Goal: Task Accomplishment & Management: Manage account settings

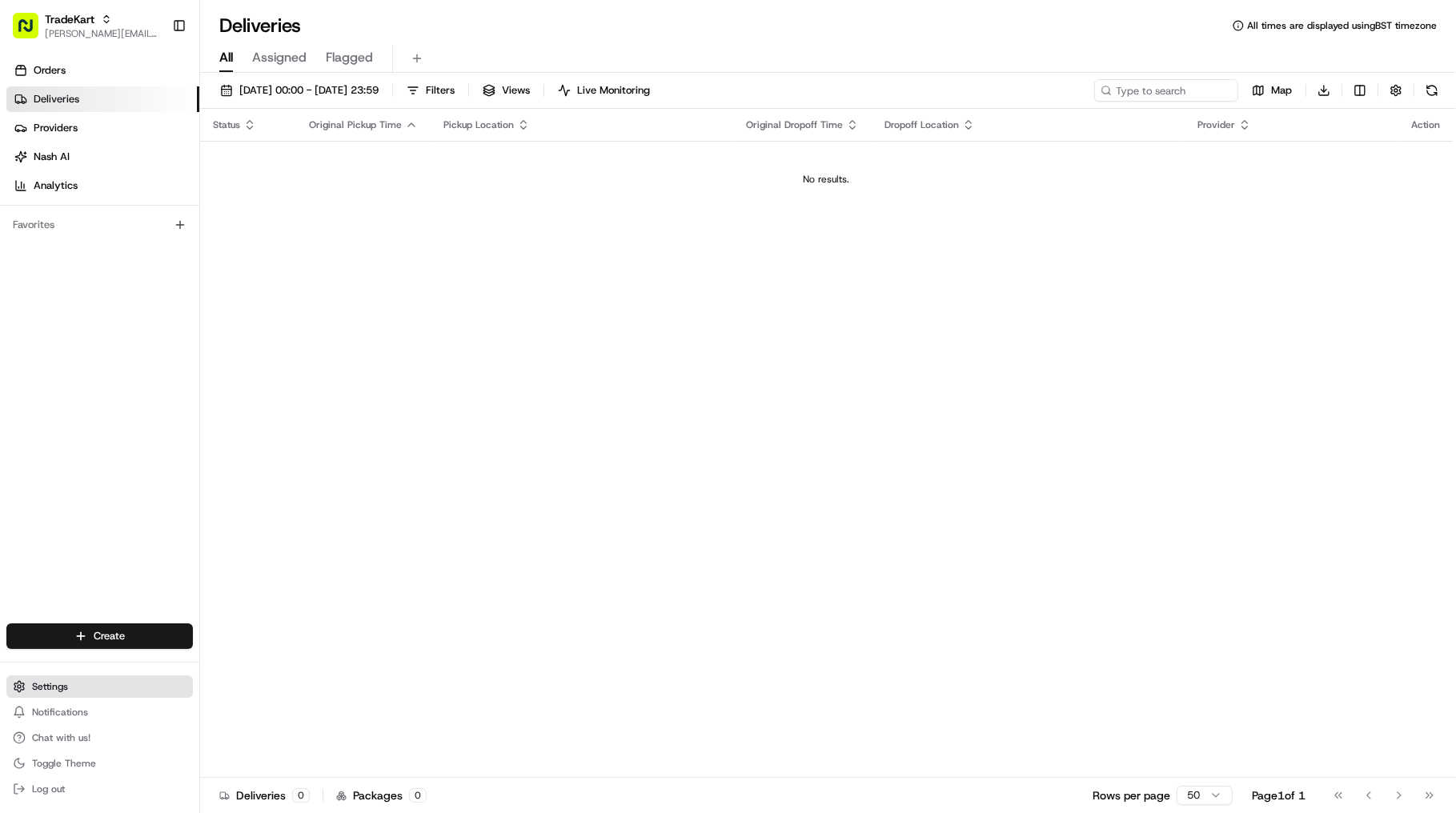
click at [111, 695] on button "Settings" at bounding box center [100, 686] width 187 height 22
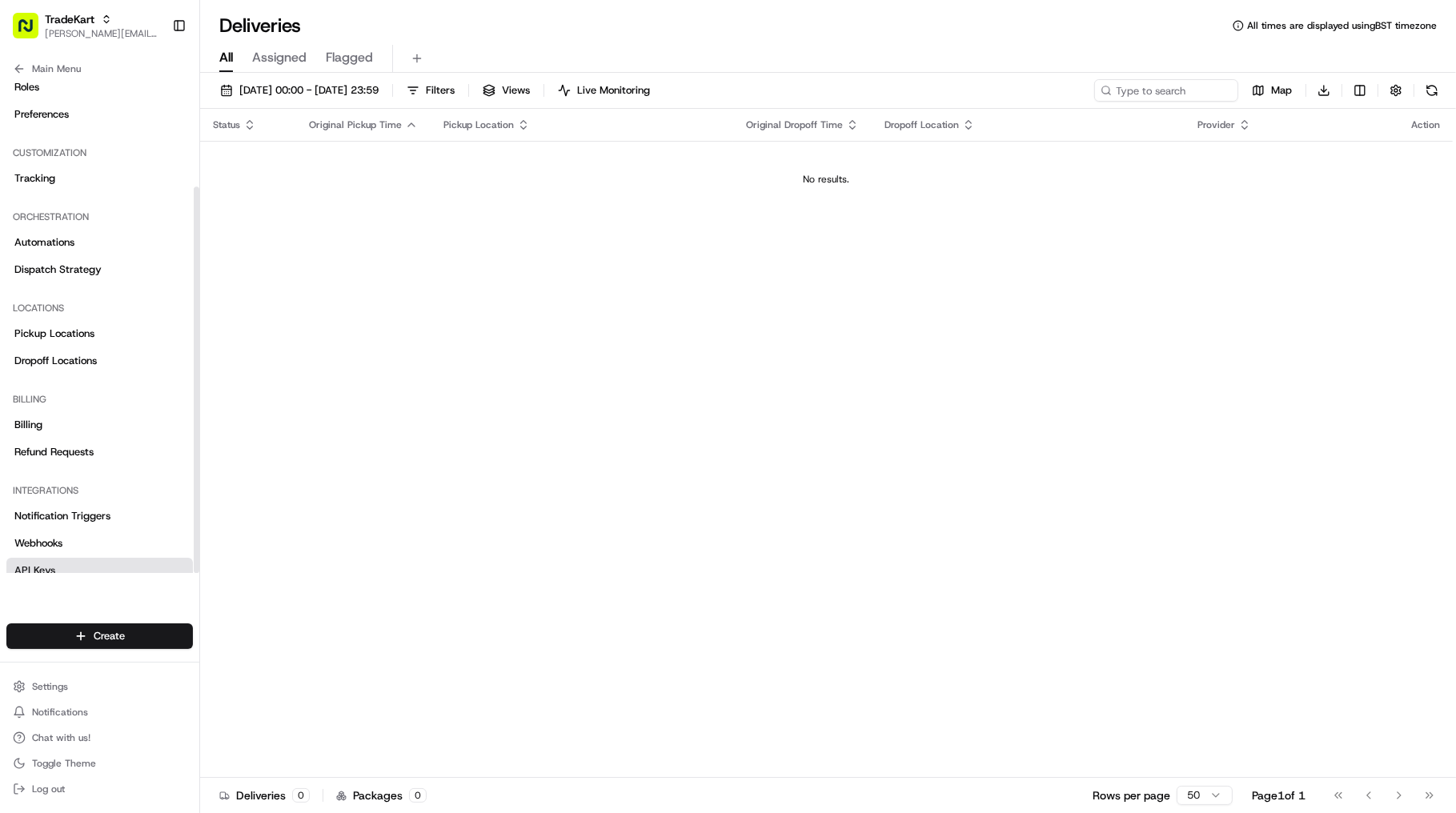
scroll to position [136, 0]
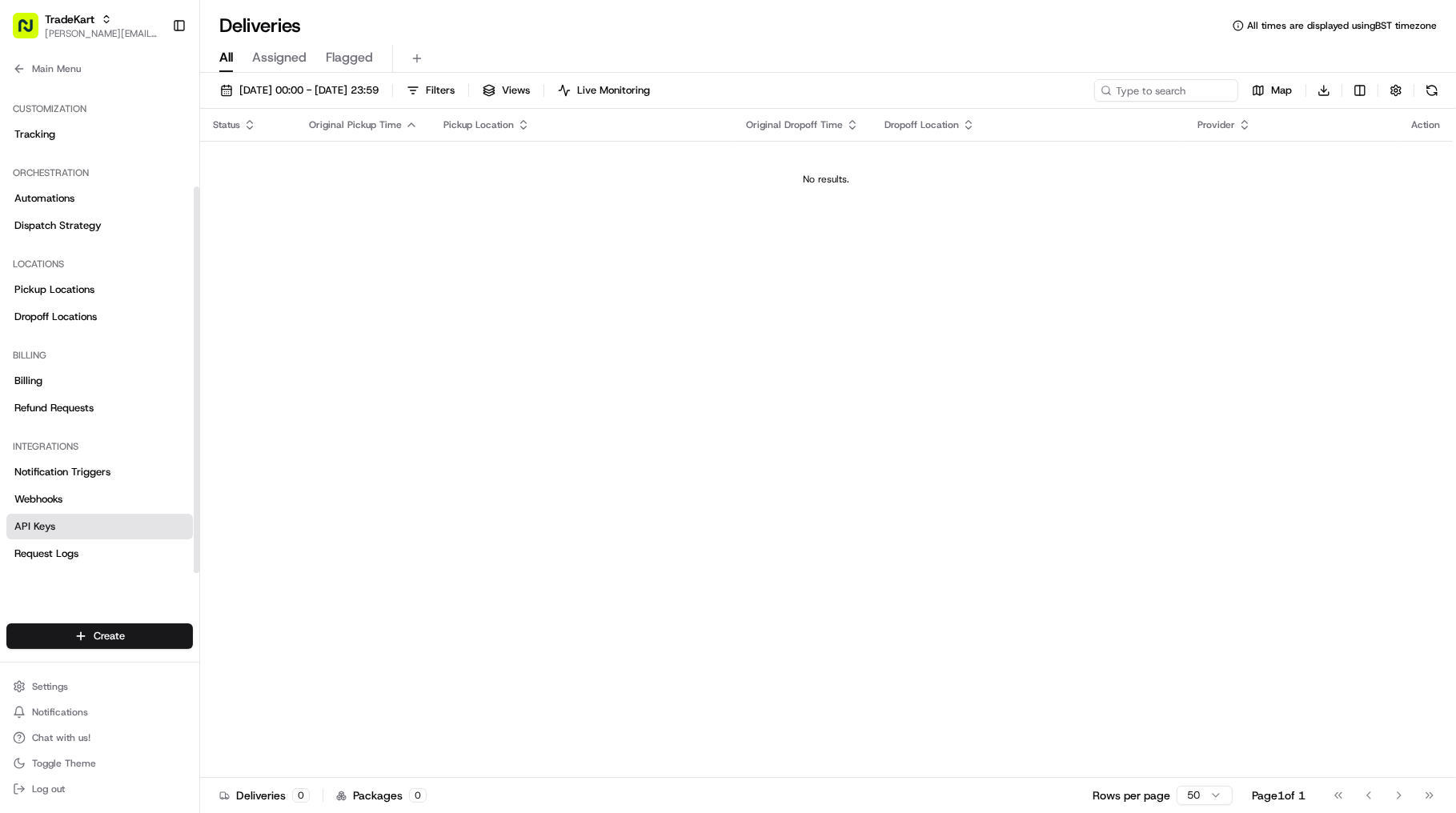
click at [106, 528] on link "API Keys" at bounding box center [100, 526] width 187 height 26
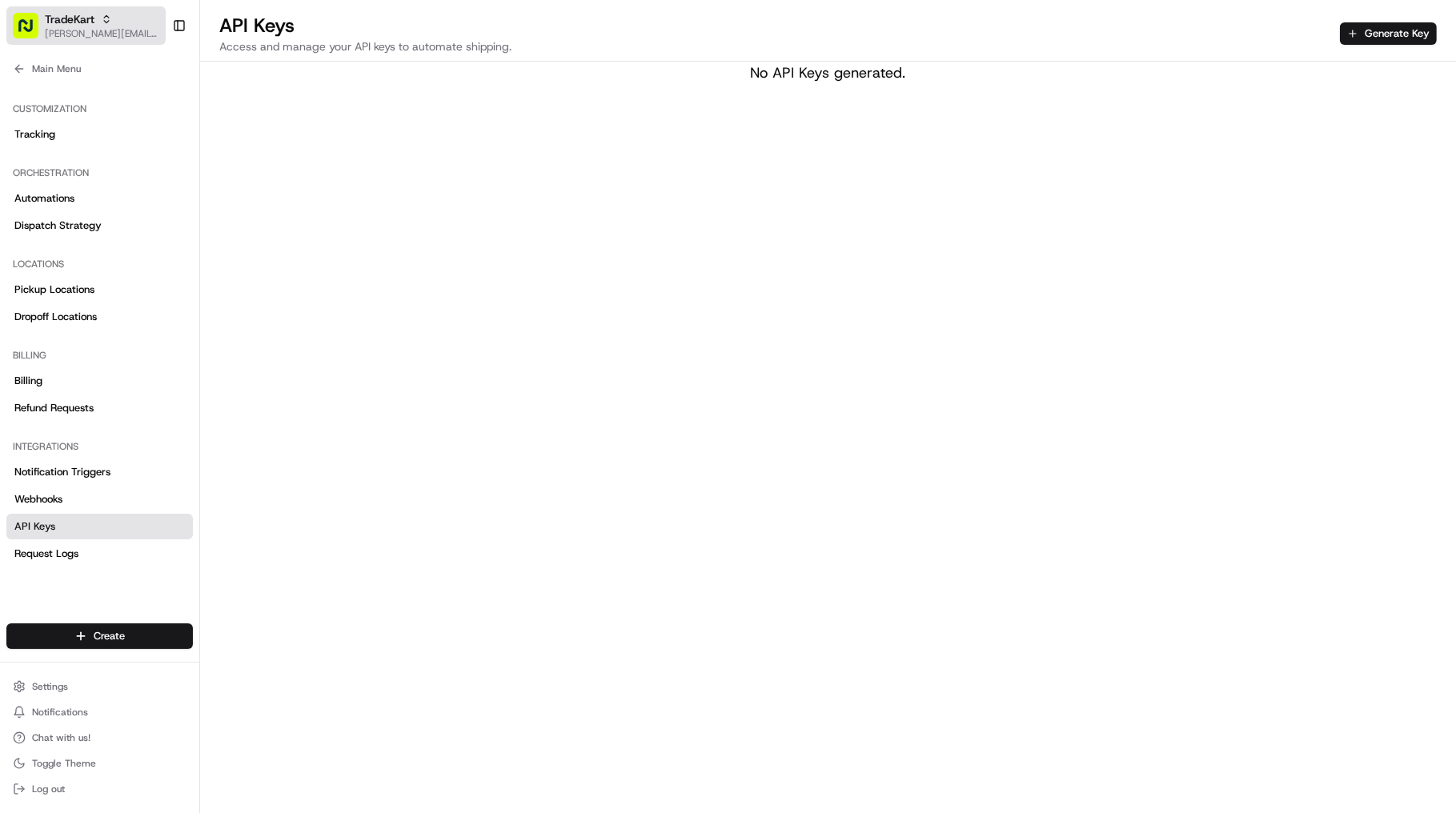
click at [149, 21] on div "TradeKart" at bounding box center [102, 19] width 115 height 16
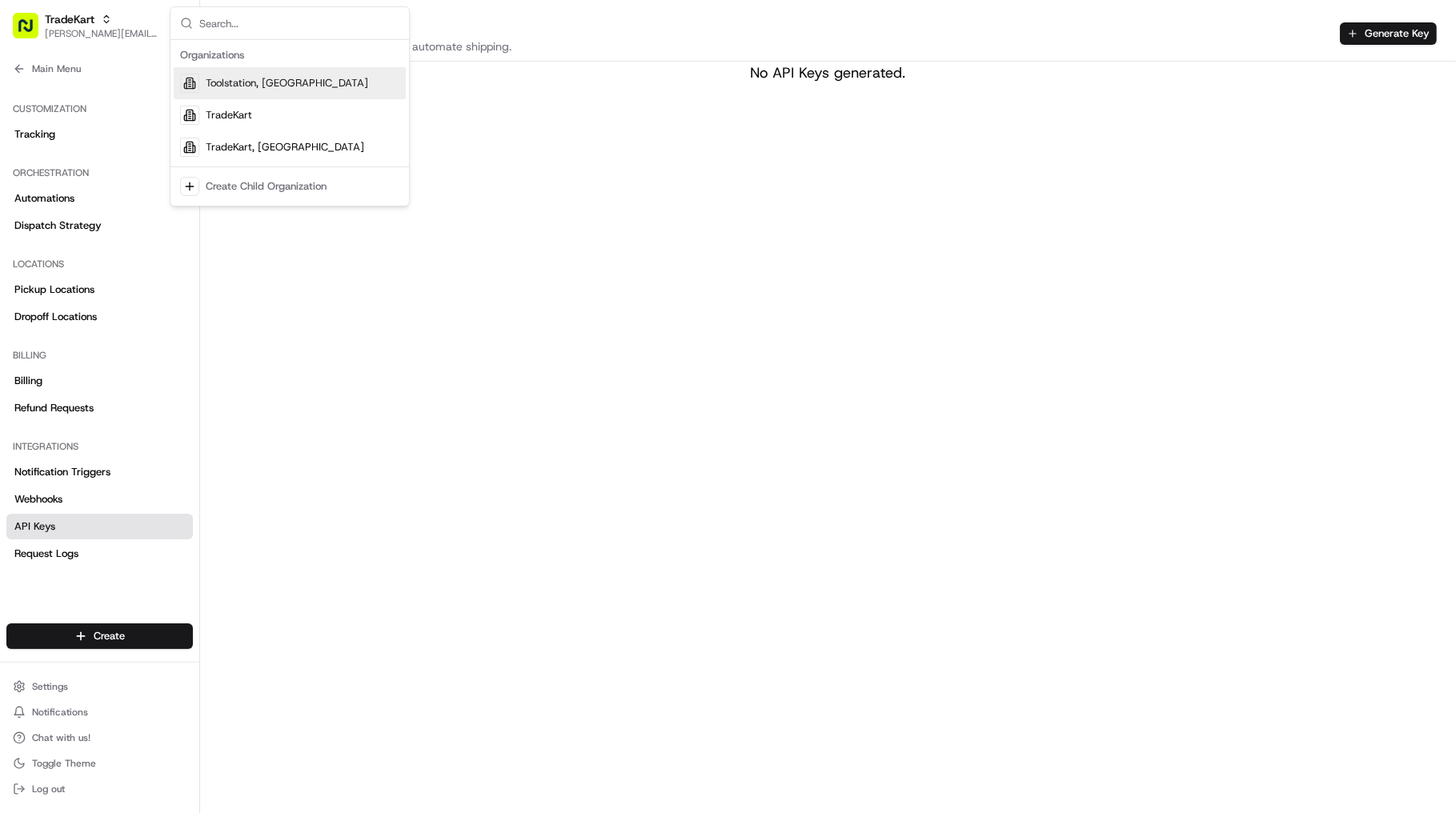
click at [263, 91] on div "Toolstation, [GEOGRAPHIC_DATA]" at bounding box center [289, 83] width 232 height 32
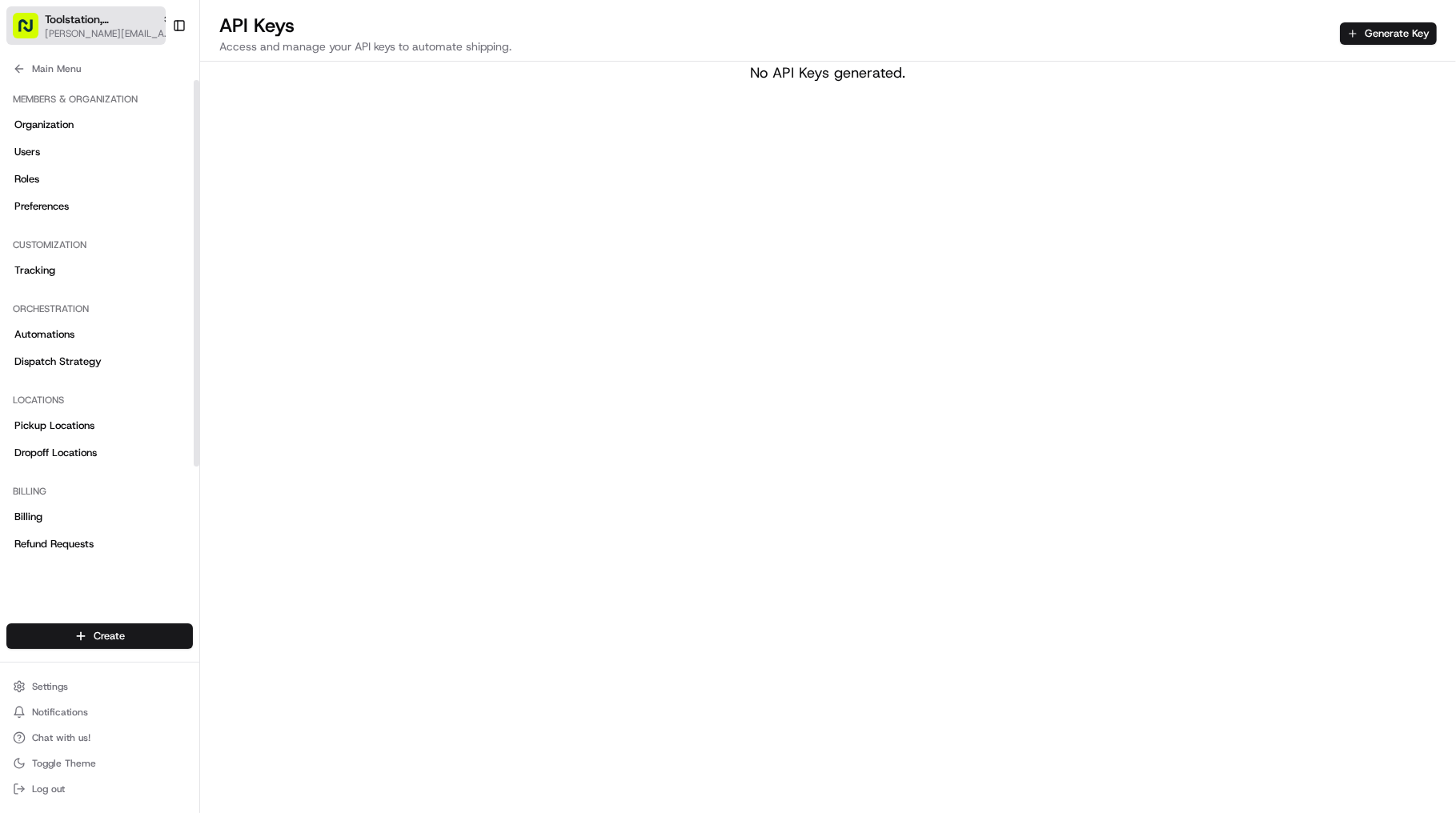
click at [89, 36] on span "[PERSON_NAME][EMAIL_ADDRESS][DOMAIN_NAME]" at bounding box center [109, 33] width 128 height 13
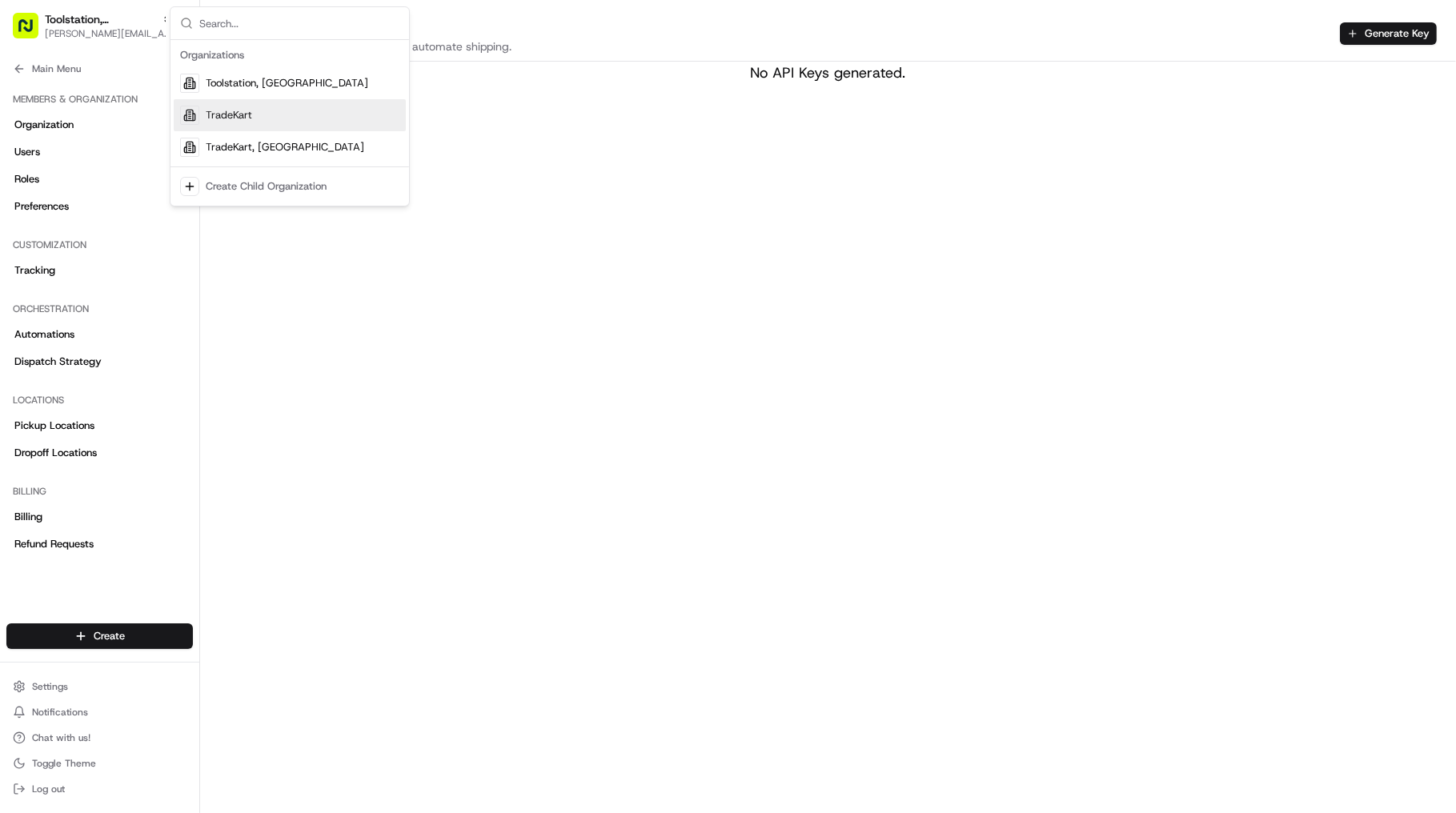
click at [283, 116] on div "TradeKart" at bounding box center [289, 115] width 232 height 32
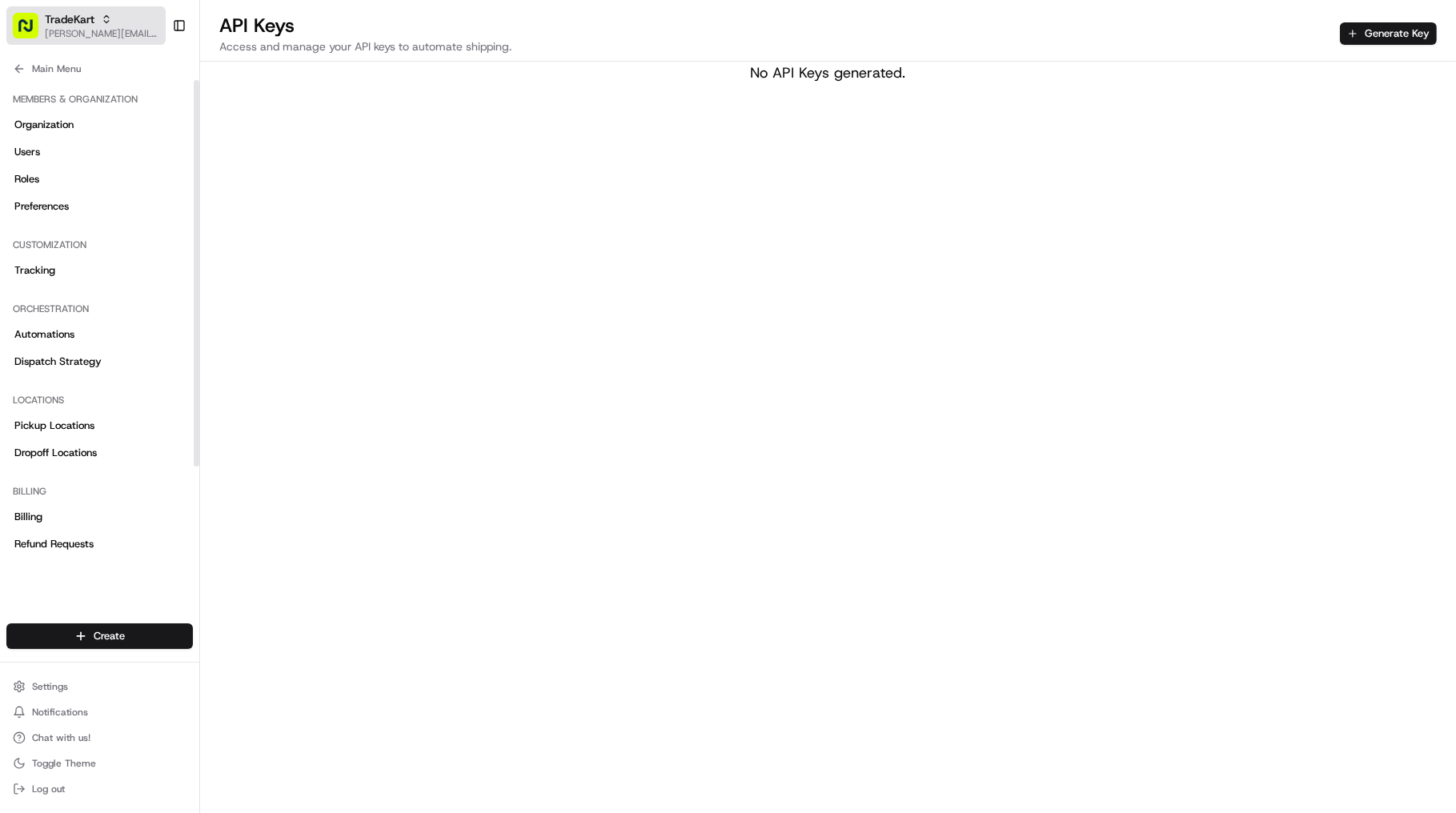
click at [151, 40] on button "TradeKart [EMAIL_ADDRESS][DOMAIN_NAME]" at bounding box center [86, 26] width 159 height 39
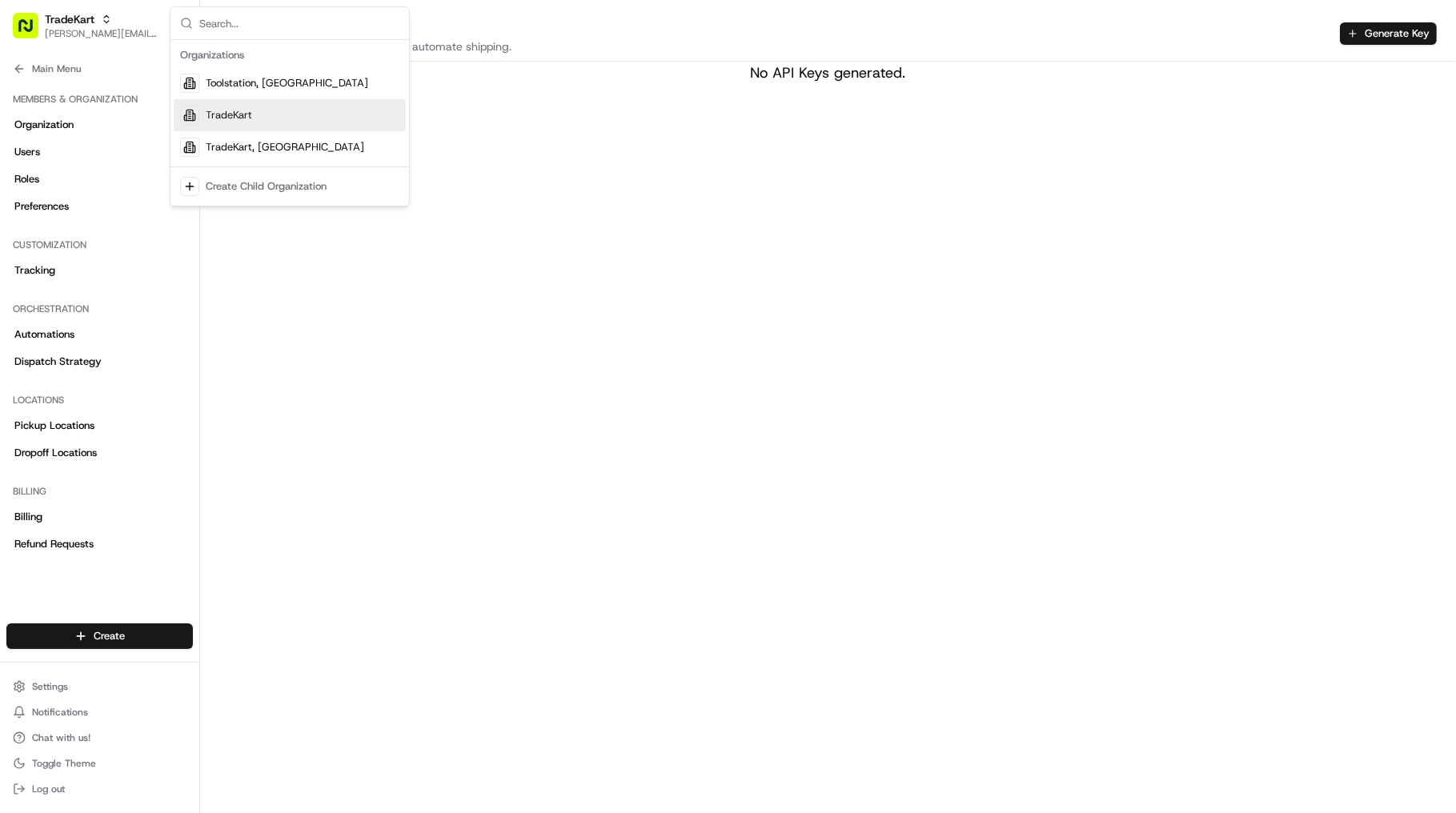
click at [343, 117] on div "TradeKart" at bounding box center [289, 115] width 232 height 32
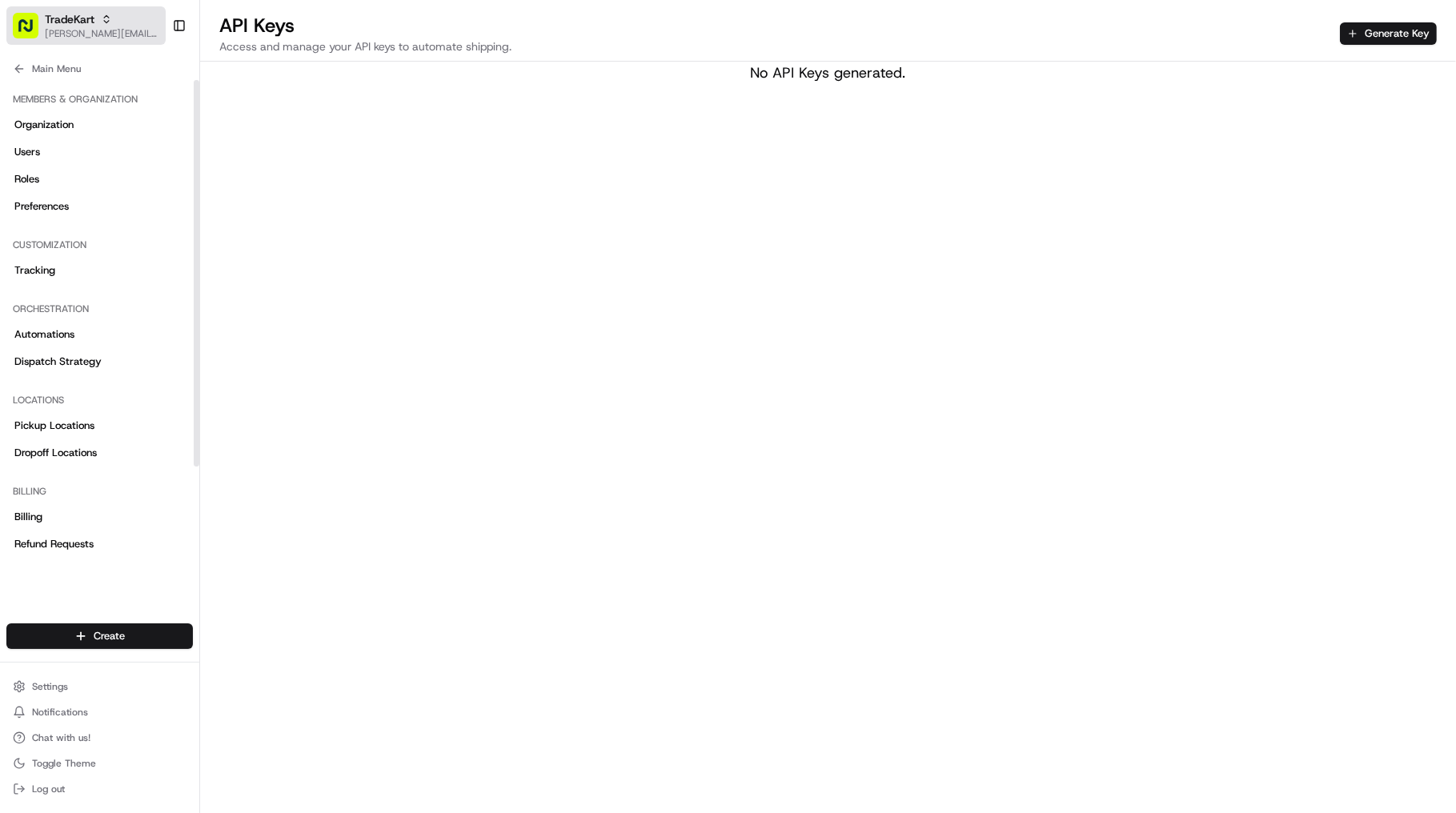
click at [64, 39] on span "[PERSON_NAME][EMAIL_ADDRESS][DOMAIN_NAME]" at bounding box center [102, 33] width 115 height 13
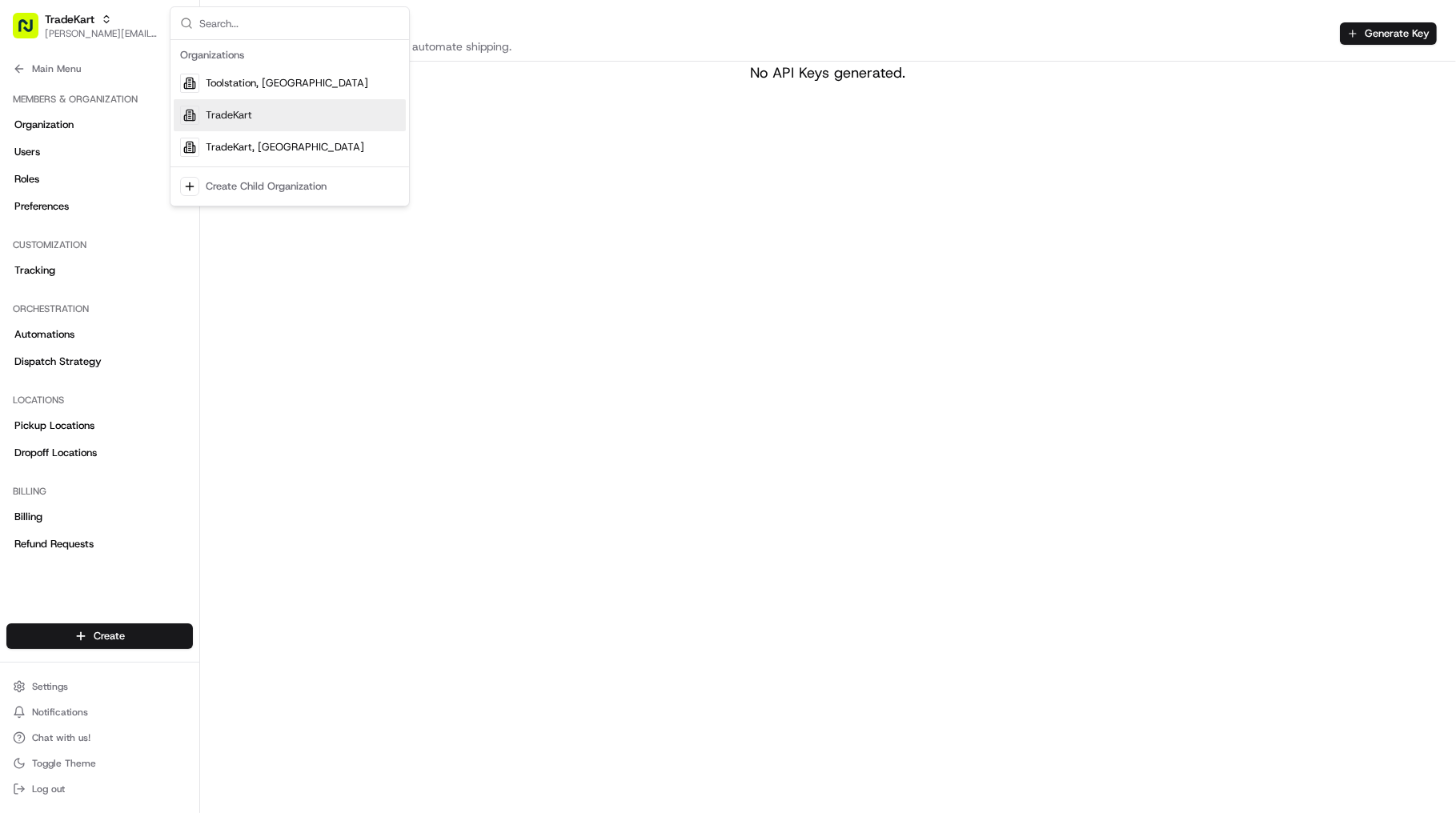
click at [310, 116] on div "TradeKart" at bounding box center [289, 115] width 232 height 32
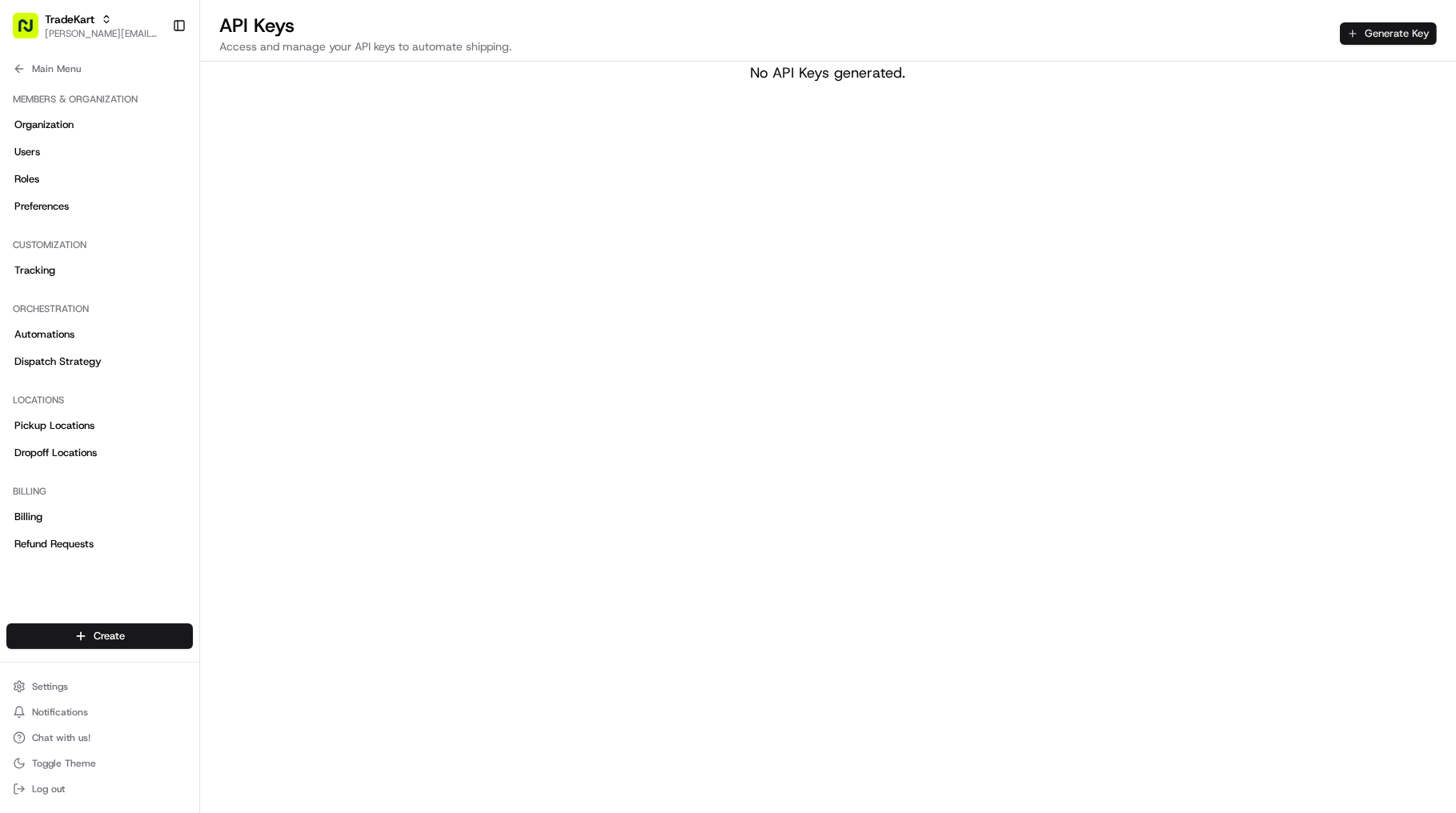
click at [1370, 39] on button "Generate Key" at bounding box center [1389, 33] width 97 height 22
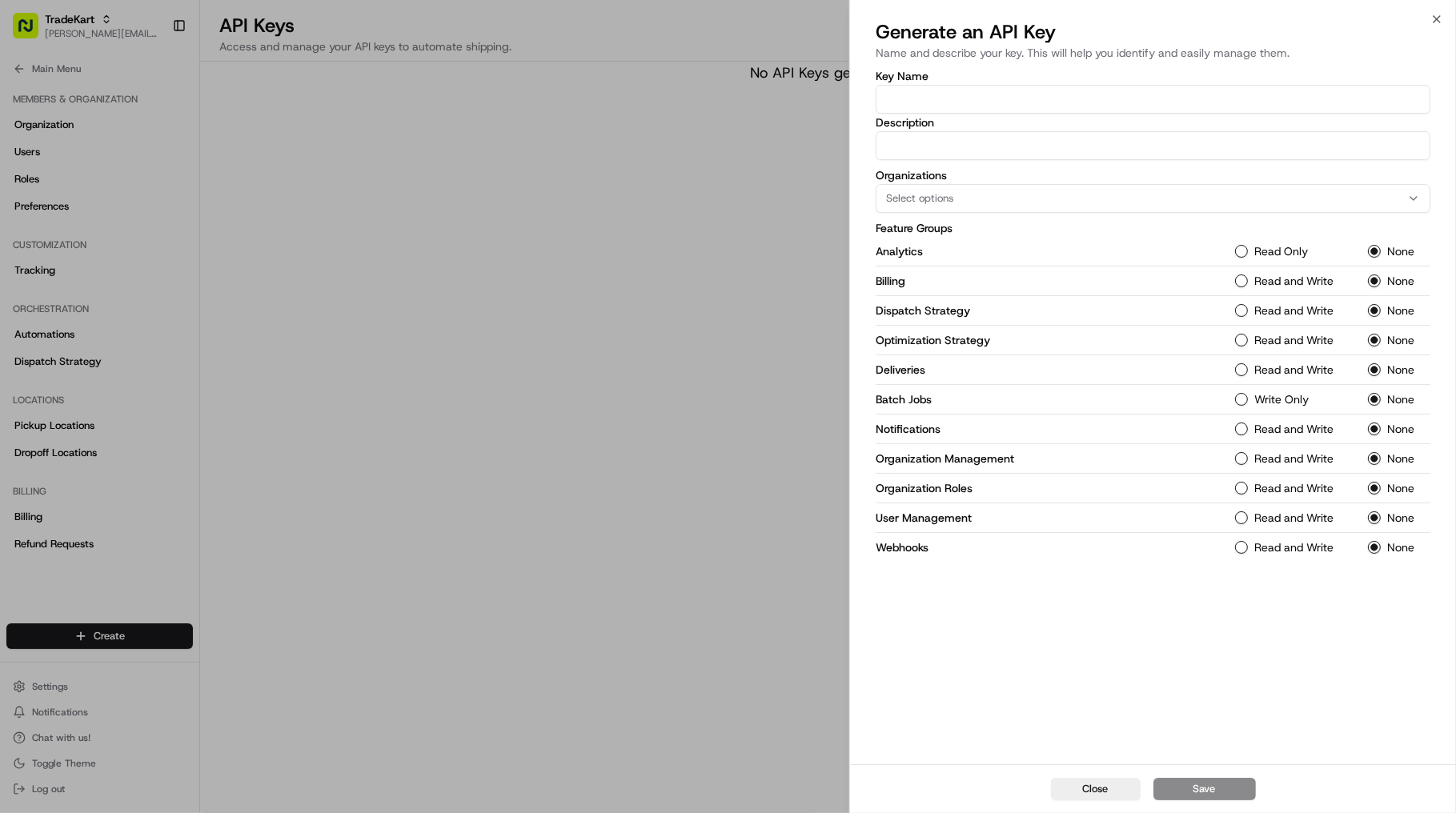
click at [939, 109] on input "Key Name" at bounding box center [1153, 99] width 555 height 29
click at [887, 98] on input "API Key" at bounding box center [1153, 99] width 555 height 29
click at [940, 142] on input "Description" at bounding box center [1153, 145] width 555 height 29
click at [948, 146] on input "Description" at bounding box center [1153, 145] width 555 height 29
drag, startPoint x: 914, startPoint y: 96, endPoint x: 861, endPoint y: 101, distance: 53.2
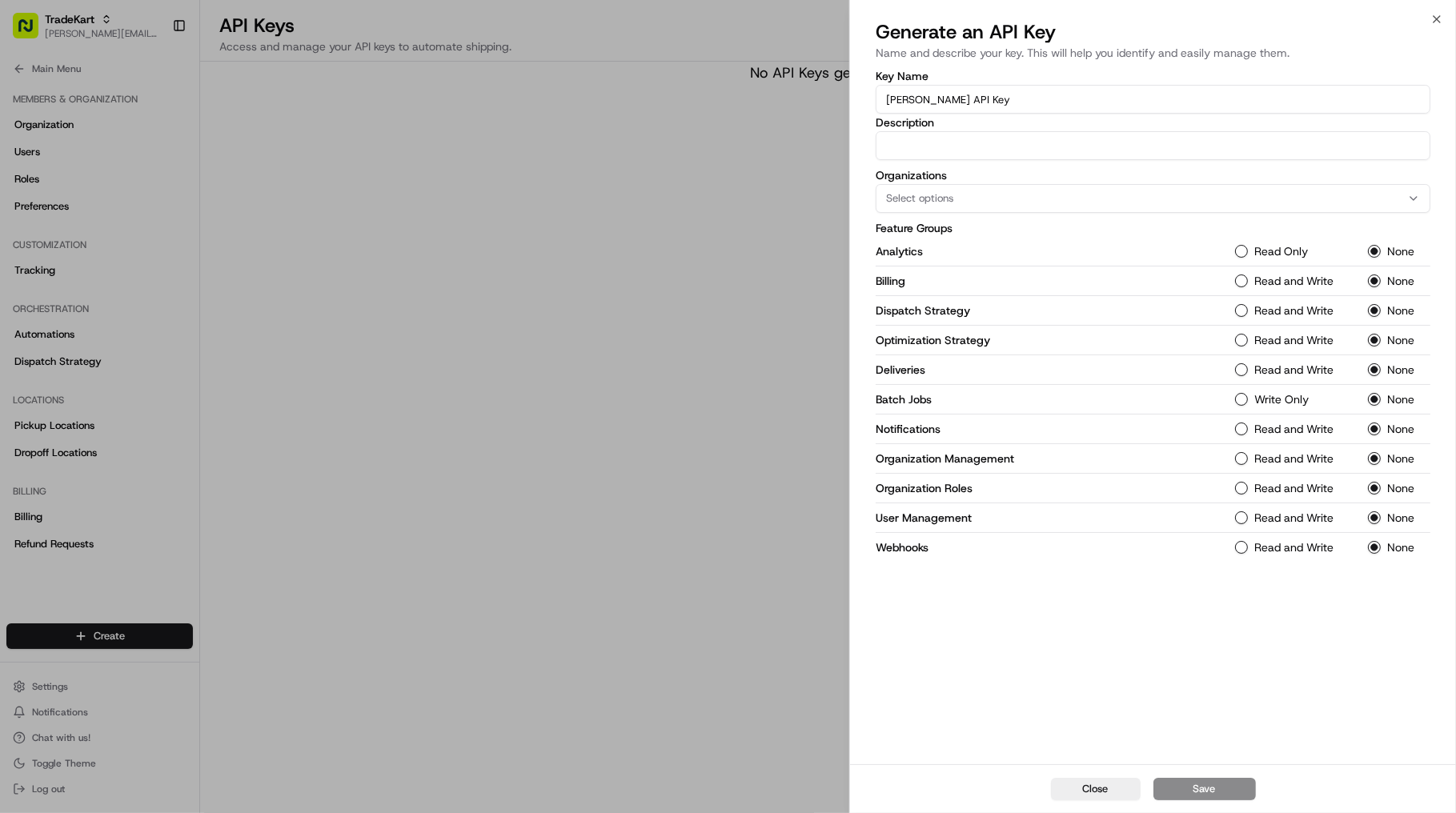
click at [861, 101] on div "Key Name [PERSON_NAME] API Key Description Organizations Select options Feature…" at bounding box center [1152, 416] width 606 height 697
type input "TradeKart API Key"
click at [995, 152] on input "Description" at bounding box center [1153, 145] width 555 height 29
click at [946, 102] on input "TradeKart API Key" at bounding box center [1153, 99] width 555 height 29
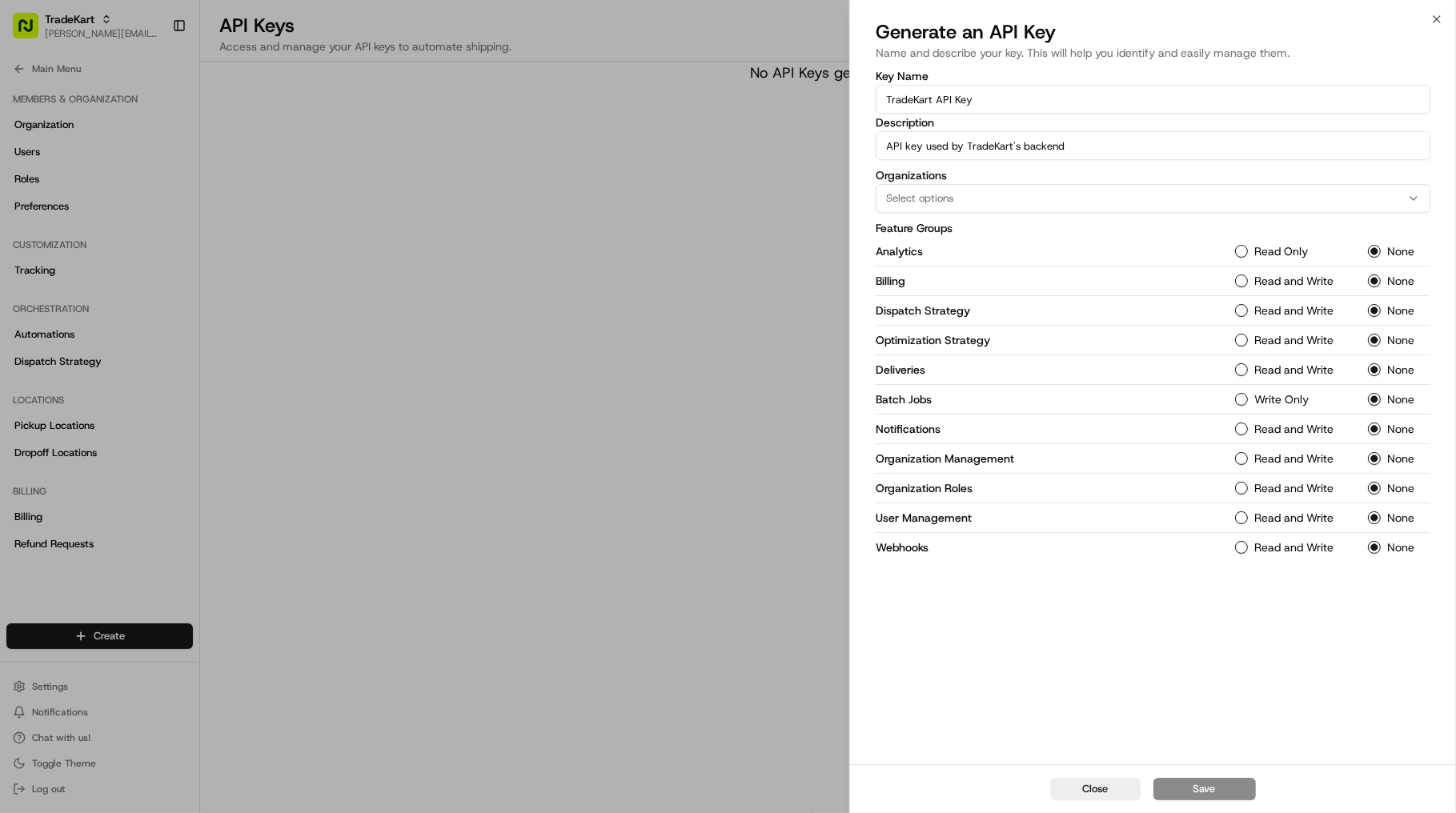
click at [993, 94] on input "TradeKart API Key" at bounding box center [1153, 99] width 555 height 29
click at [1113, 149] on input "API key used by TradeKart's backend" at bounding box center [1153, 145] width 555 height 29
click at [1098, 150] on input "API key used by TradeKart's backend" at bounding box center [1153, 145] width 555 height 29
click at [1046, 147] on input "API key used by TradeKart's backend" at bounding box center [1153, 145] width 555 height 29
click at [1067, 194] on div "Select options" at bounding box center [1152, 198] width 546 height 14
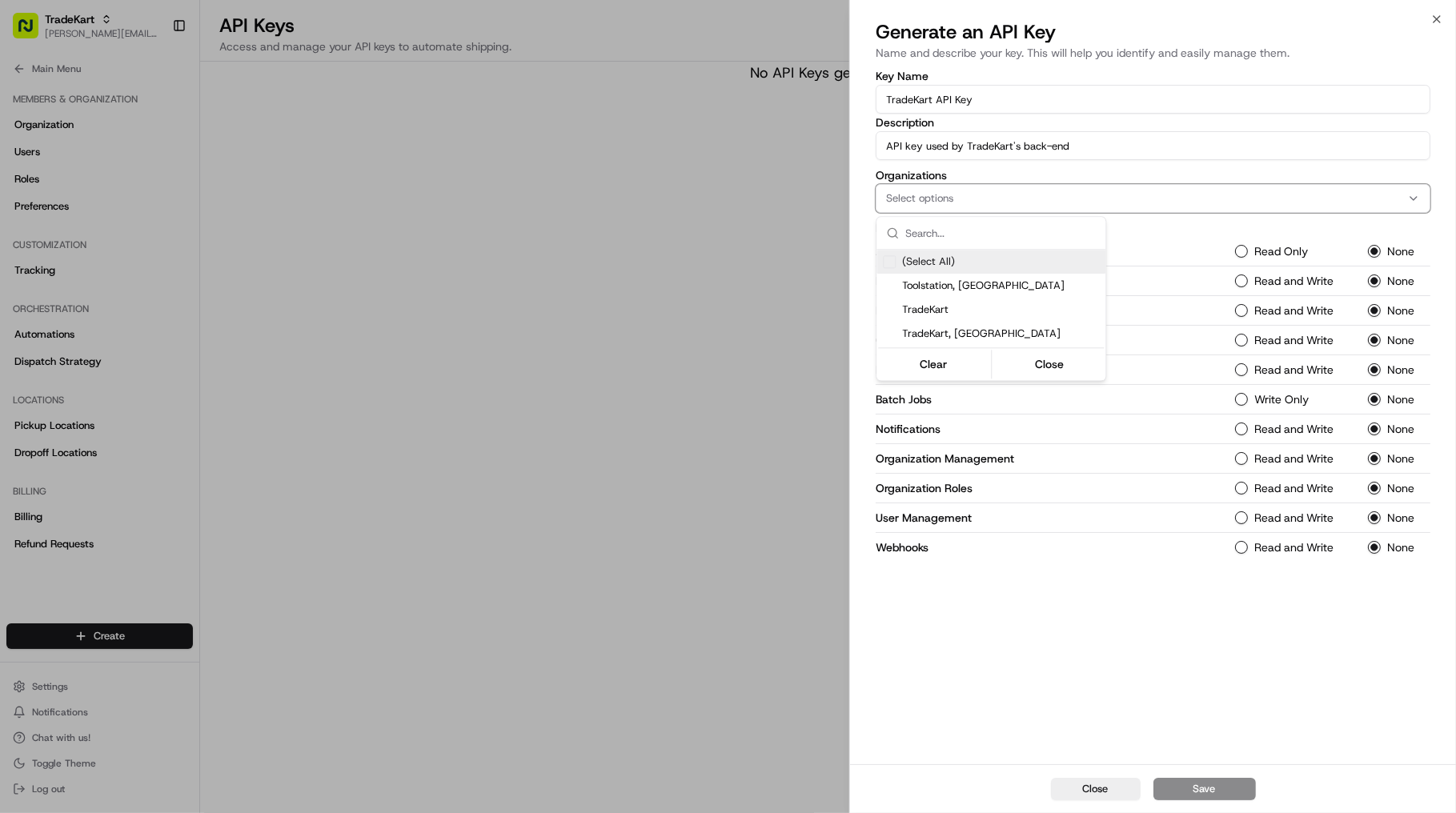
click at [948, 261] on span "(Select All)" at bounding box center [928, 261] width 53 height 14
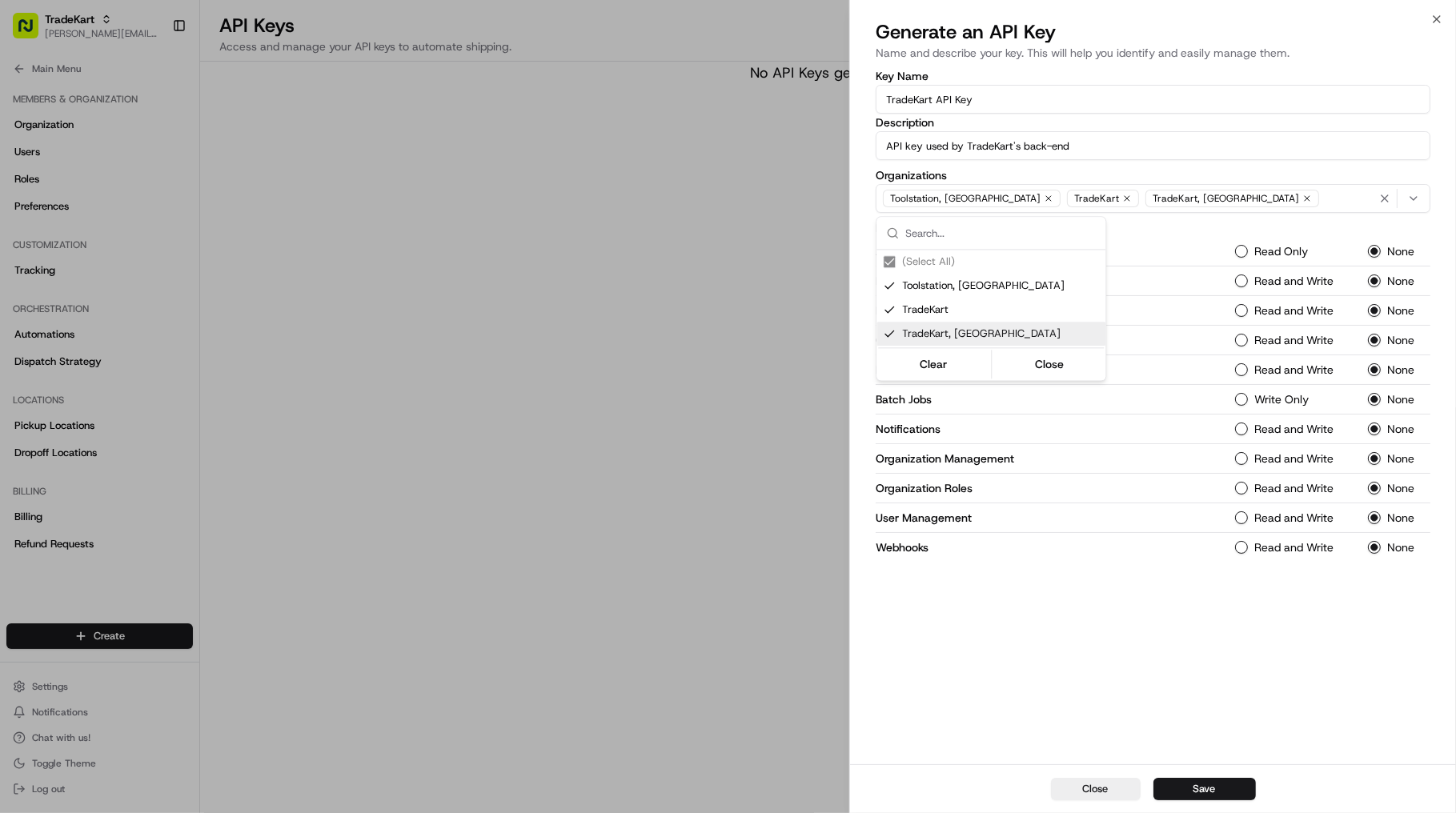
click at [1011, 647] on div at bounding box center [728, 406] width 1456 height 813
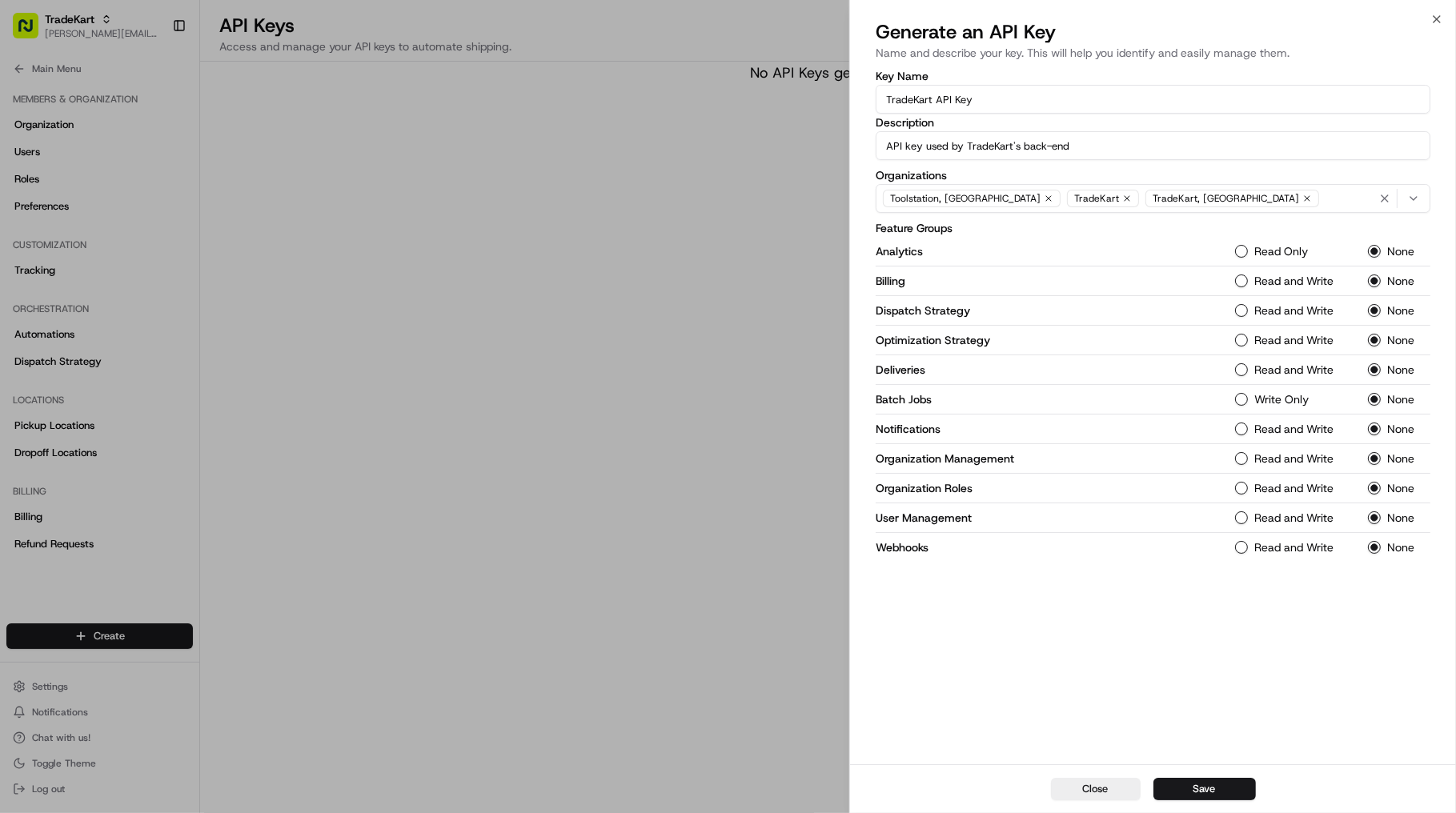
click at [1243, 309] on Strategy-1 "Read and Write" at bounding box center [1241, 310] width 13 height 13
click at [1243, 342] on Strategy-1 "Read and Write" at bounding box center [1241, 339] width 13 height 13
click at [1239, 374] on button "Read and Write" at bounding box center [1241, 369] width 13 height 13
drag, startPoint x: 1239, startPoint y: 399, endPoint x: 1239, endPoint y: 411, distance: 12.0
click at [1239, 400] on Jobs-1 "Write Only" at bounding box center [1241, 399] width 13 height 13
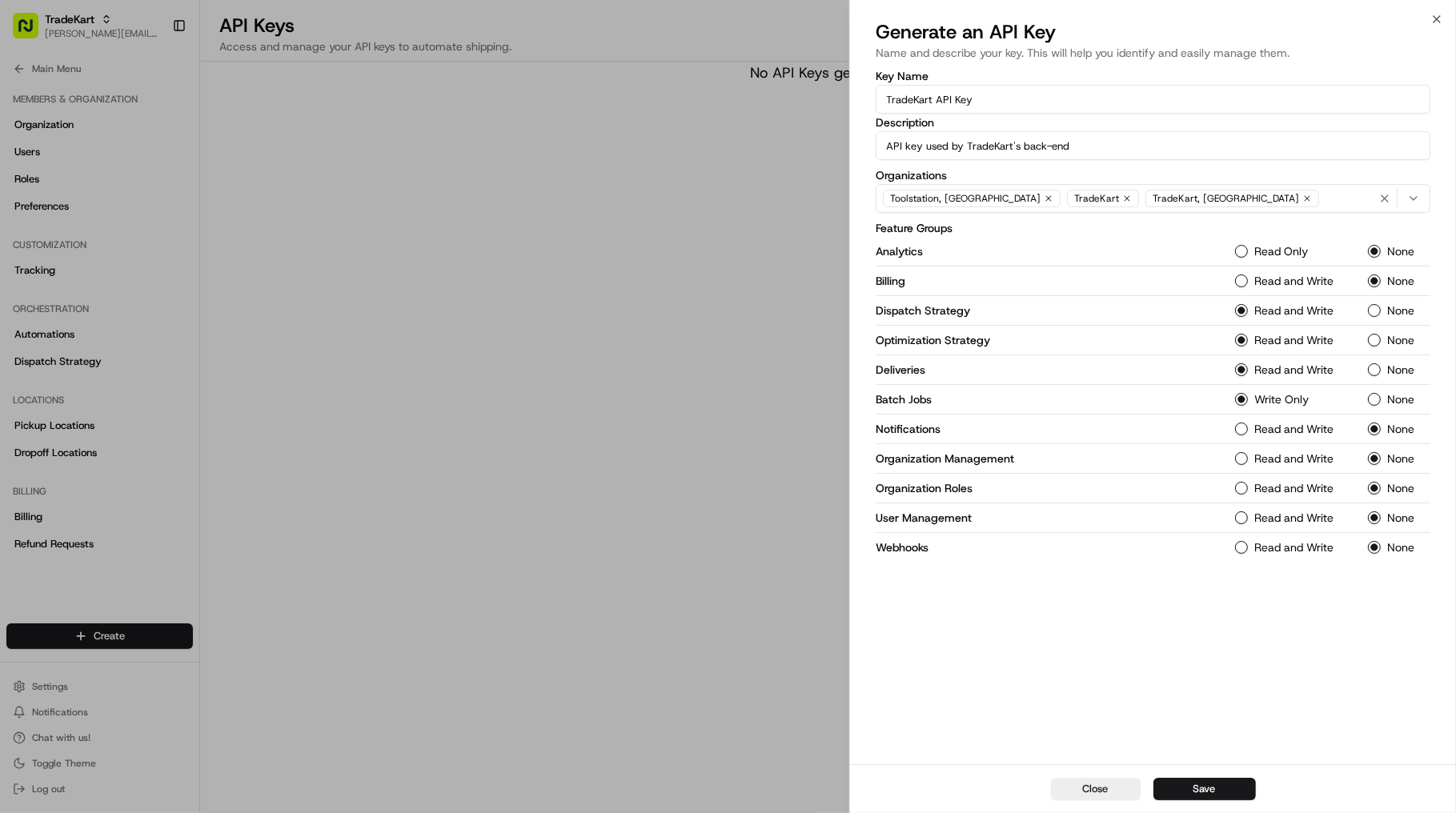
click at [1239, 433] on button "Read and Write" at bounding box center [1241, 429] width 13 height 13
click at [1240, 459] on Management-1 "Read and Write" at bounding box center [1241, 458] width 13 height 13
click at [1243, 550] on button "Read and Write" at bounding box center [1241, 547] width 13 height 13
click at [1049, 146] on input "API key used by TradeKart's back-end" at bounding box center [1153, 145] width 555 height 29
click at [1096, 151] on input "API key used by TradeKart's backend" at bounding box center [1153, 145] width 555 height 29
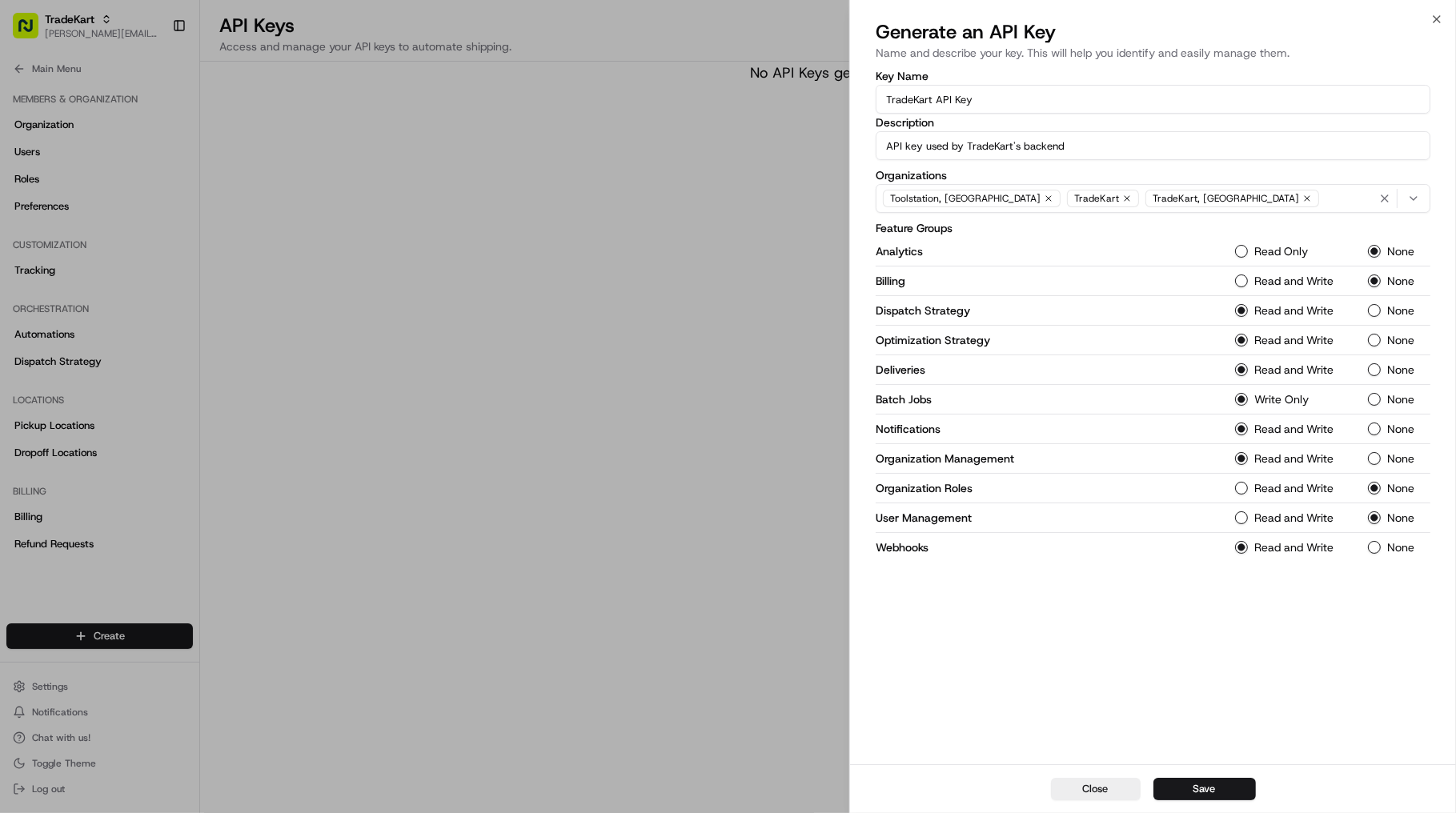
click at [1013, 145] on input "API key used by TradeKart's backend" at bounding box center [1153, 145] width 555 height 29
click at [1092, 144] on input "API key used by TradeKart's backend" at bounding box center [1153, 145] width 555 height 29
type input "API key used by TradeKart's backend"
click at [1228, 792] on button "Save" at bounding box center [1205, 789] width 102 height 22
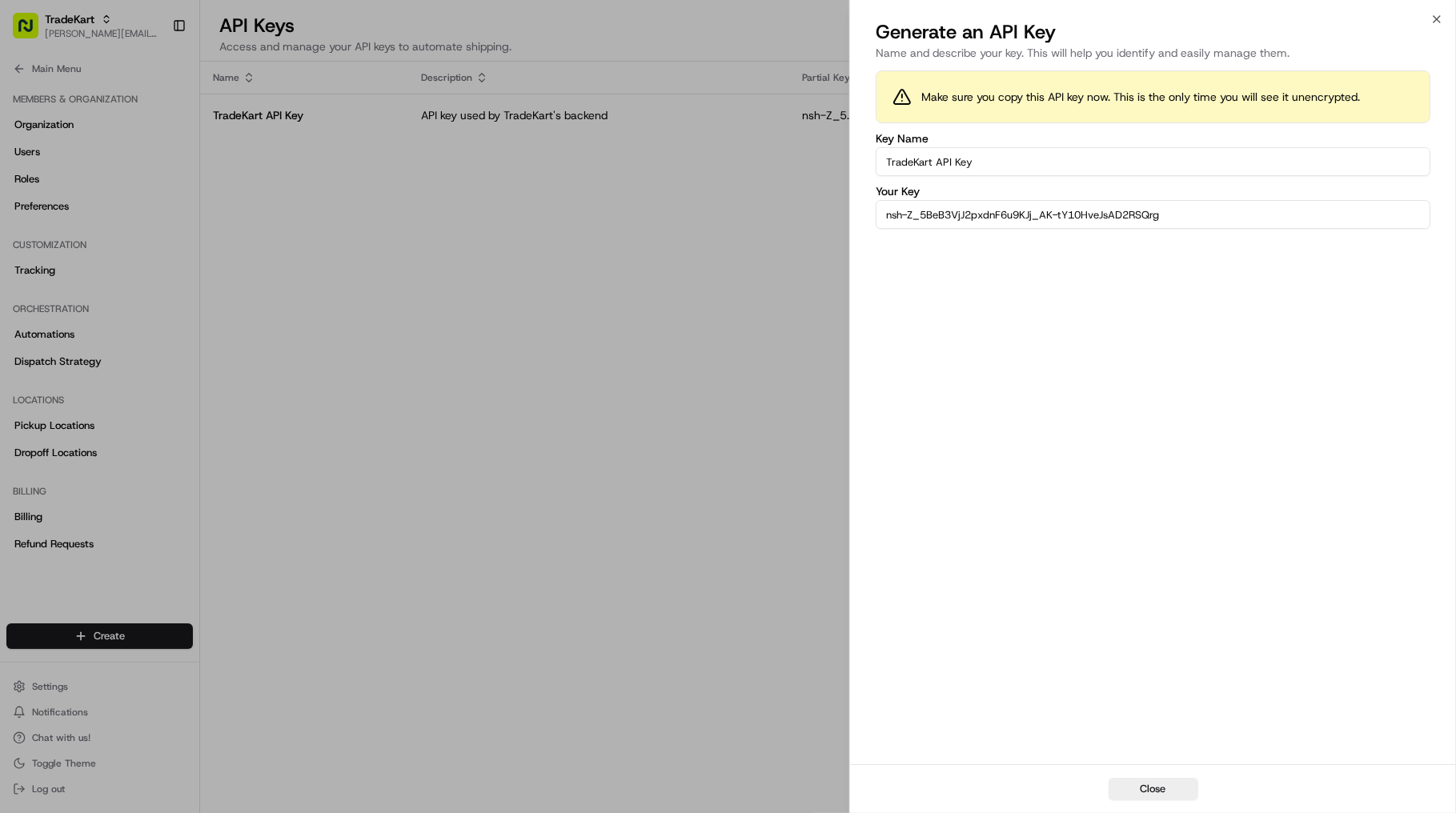
drag, startPoint x: 1198, startPoint y: 220, endPoint x: 845, endPoint y: 215, distance: 353.0
click at [845, 208] on body "TradeKart [EMAIL_ADDRESS][DOMAIN_NAME] Toggle Sidebar Orders Deliveries Provide…" at bounding box center [728, 406] width 1456 height 813
click at [1163, 802] on div "Close" at bounding box center [1152, 788] width 606 height 49
click at [1173, 793] on button "Close" at bounding box center [1153, 789] width 90 height 22
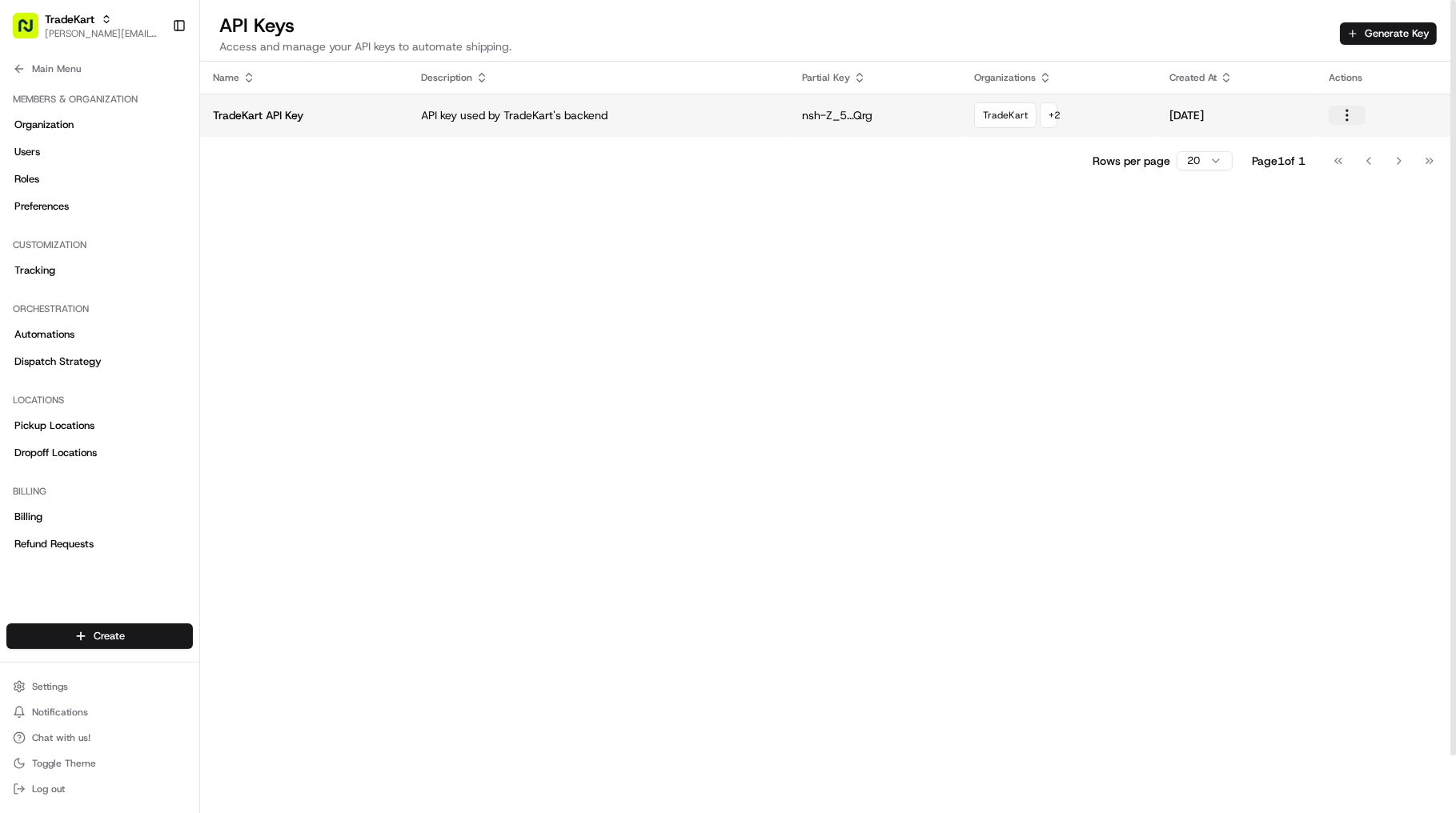
click at [1352, 116] on button "button" at bounding box center [1347, 116] width 37 height 19
click at [513, 259] on div "Name Description Partial Key Organizations Created At Actions TradeKart API Key…" at bounding box center [829, 468] width 1257 height 813
click at [1120, 390] on div "Name Description Partial Key Organizations Created At Actions TradeKart API Key…" at bounding box center [829, 468] width 1257 height 813
click at [640, 478] on div "Name Description Partial Key Organizations Created At Actions TradeKart API Key…" at bounding box center [829, 468] width 1257 height 813
